Goal: Task Accomplishment & Management: Use online tool/utility

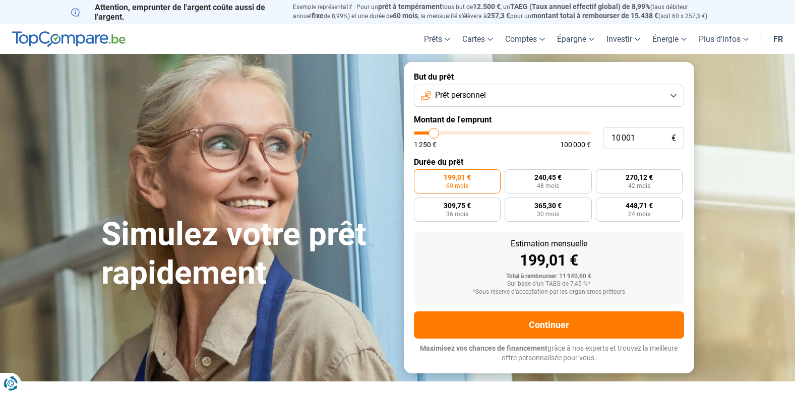
click at [484, 97] on span "Prêt personnel" at bounding box center [460, 95] width 51 height 11
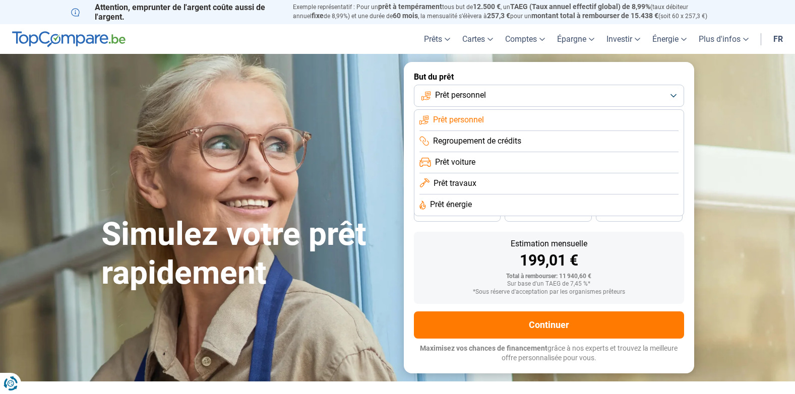
click at [471, 162] on span "Prêt voiture" at bounding box center [455, 162] width 40 height 11
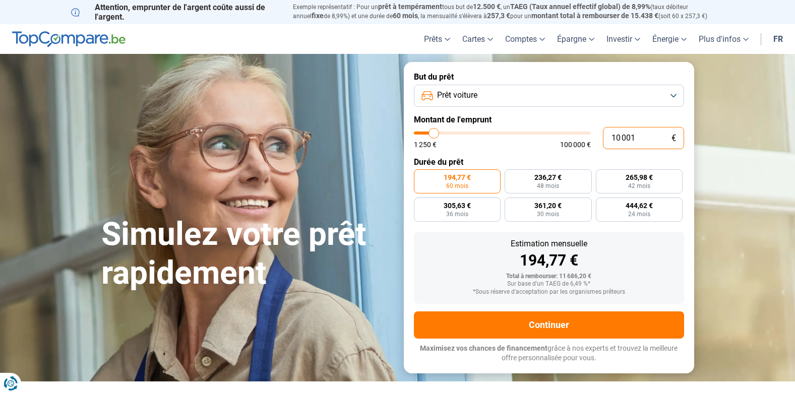
drag, startPoint x: 651, startPoint y: 137, endPoint x: 523, endPoint y: 137, distance: 127.6
click at [523, 137] on div "10 001 € 1 250 € 100 000 €" at bounding box center [549, 138] width 270 height 22
type input "10000"
radio input "true"
type input "1"
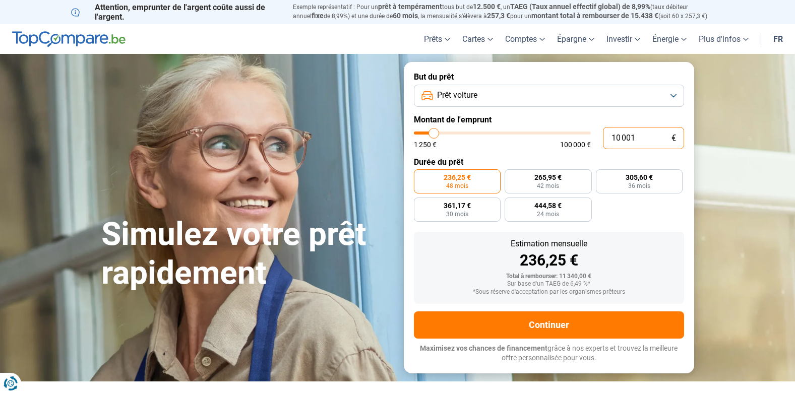
type input "1250"
type input "18"
type input "1250"
type input "180"
type input "1250"
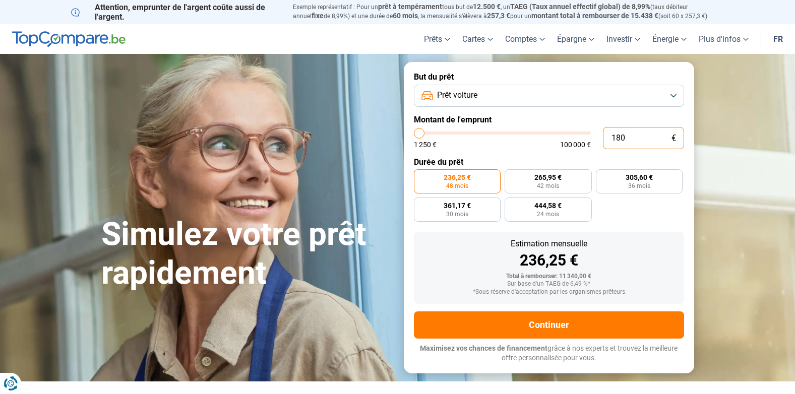
type input "1 800"
type input "1750"
type input "18 000"
type input "18000"
radio input "false"
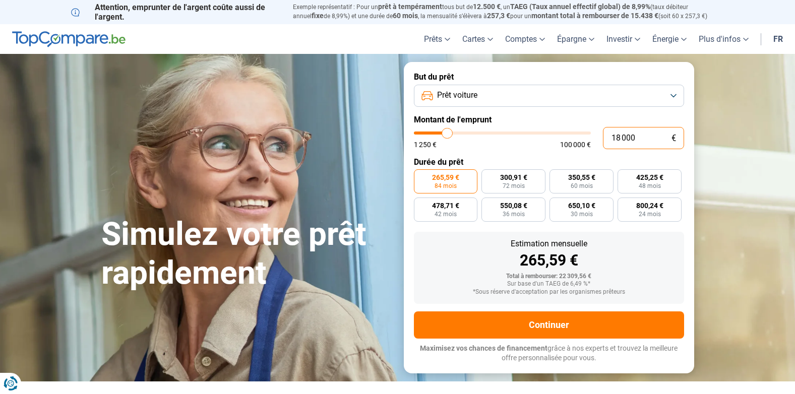
drag, startPoint x: 645, startPoint y: 138, endPoint x: 564, endPoint y: 127, distance: 81.9
click at [557, 137] on div "18 000 € 1 250 € 100 000 €" at bounding box center [549, 138] width 270 height 22
type input "1"
type input "1250"
type input "15"
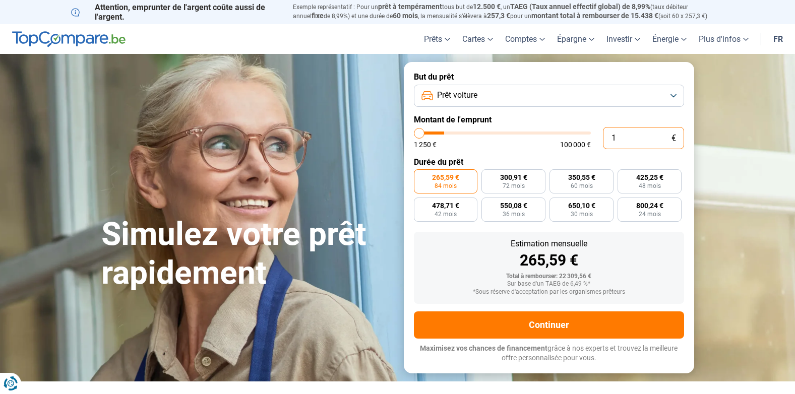
type input "1250"
type input "150"
type input "1250"
type input "1 500"
type input "1500"
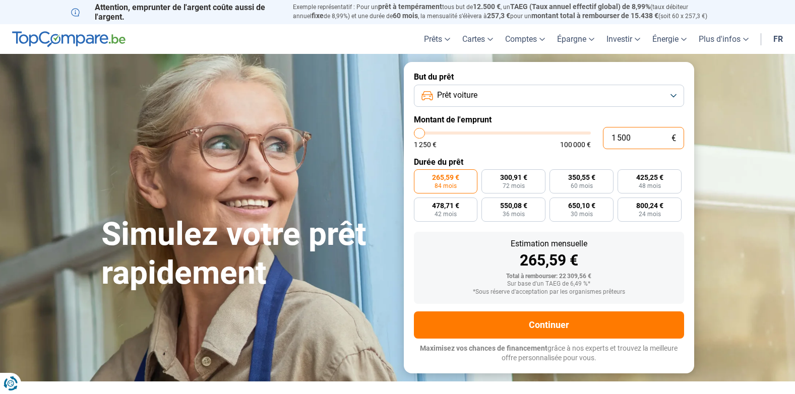
type input "15 000"
type input "15000"
radio input "true"
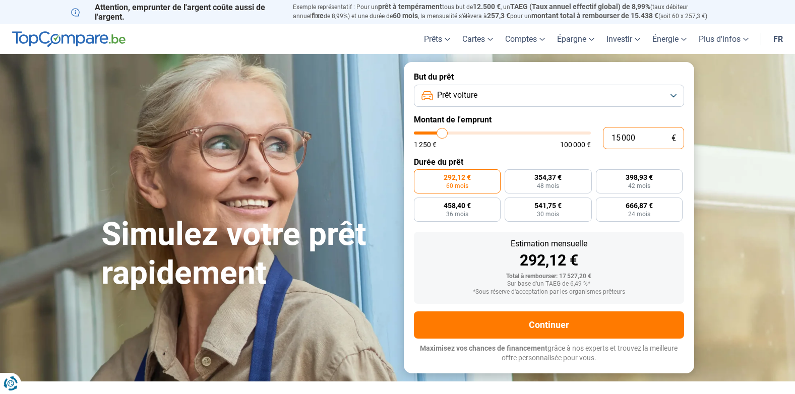
drag, startPoint x: 641, startPoint y: 137, endPoint x: 606, endPoint y: 136, distance: 35.3
click at [606, 136] on input "15 000" at bounding box center [643, 138] width 81 height 22
type input "1"
type input "1250"
type input "17"
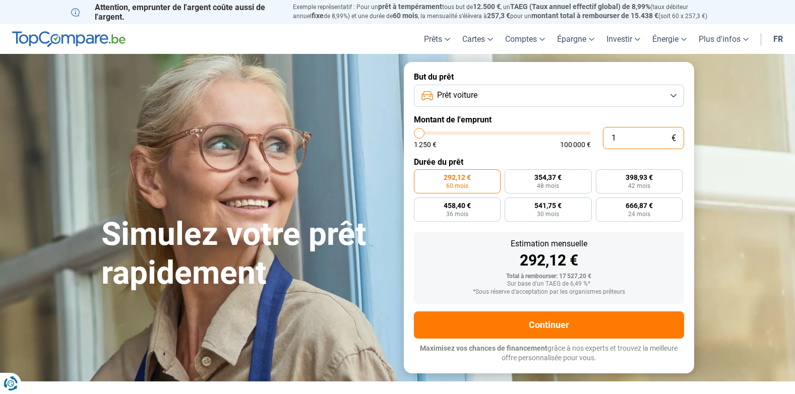
type input "1250"
type input "170"
type input "1250"
type input "1 700"
type input "1750"
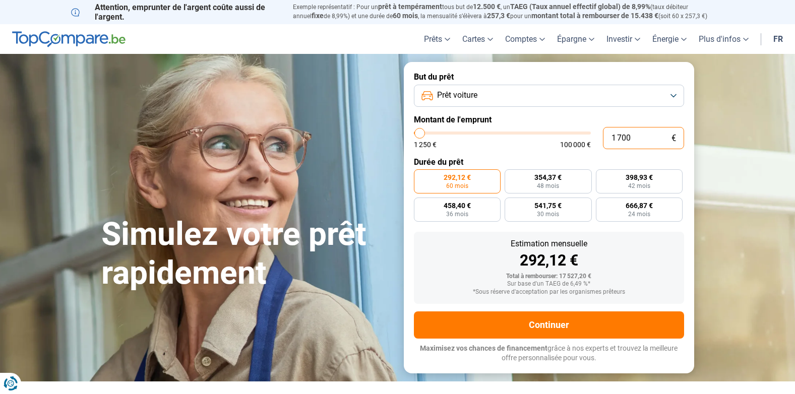
type input "17 000"
type input "17000"
radio input "false"
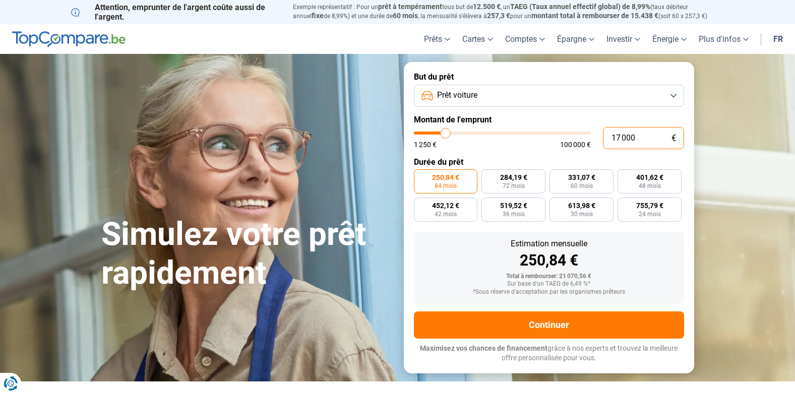
type input "17 000"
